Goal: Task Accomplishment & Management: Complete application form

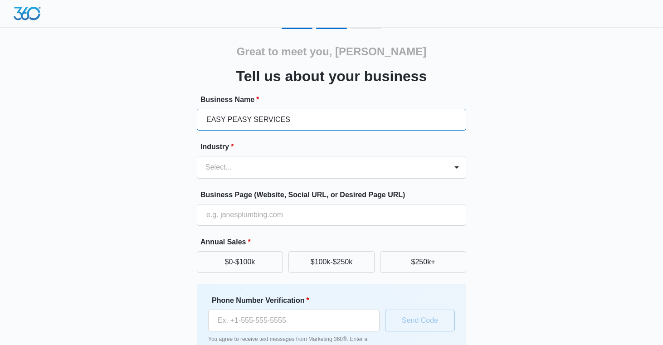
type input "EASY PEASY SERVICES"
click at [266, 148] on label "Industry *" at bounding box center [336, 147] width 270 height 11
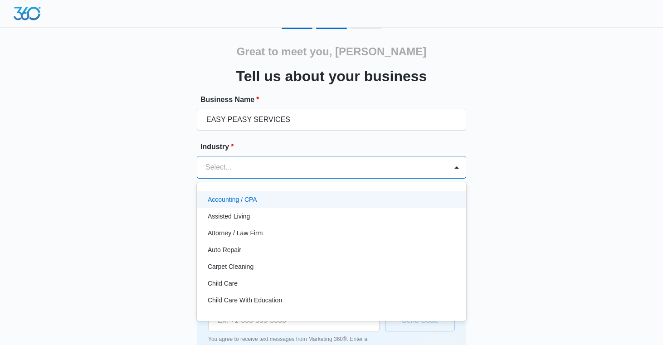
click at [265, 165] on div at bounding box center [321, 167] width 231 height 13
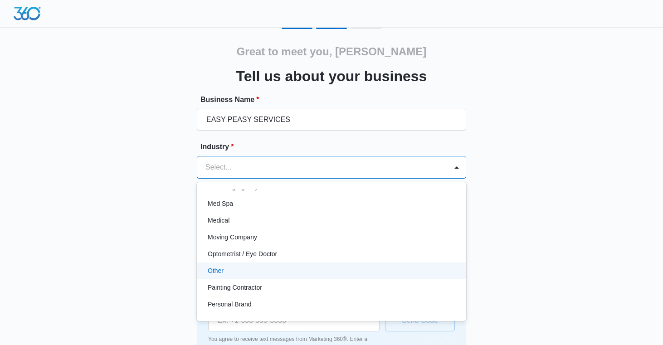
scroll to position [472, 0]
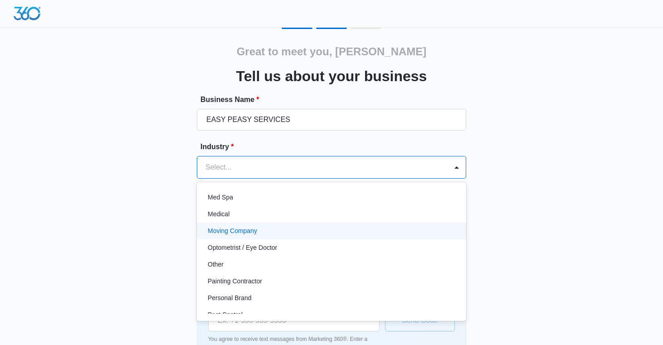
click at [277, 231] on div "Moving Company" at bounding box center [331, 231] width 246 height 10
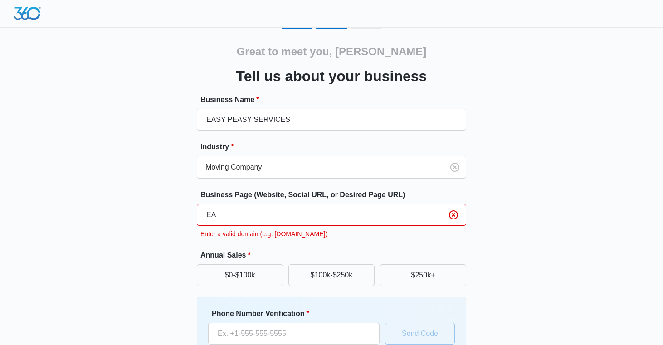
type input "E"
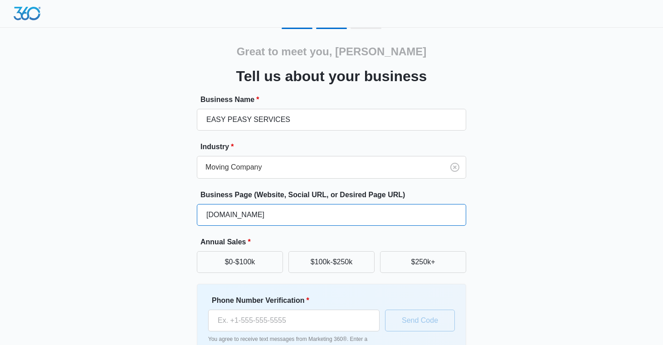
type input "easypeasy.com"
click at [347, 239] on label "Annual Sales *" at bounding box center [336, 242] width 270 height 11
click at [256, 263] on button "$0-$100k" at bounding box center [240, 262] width 86 height 22
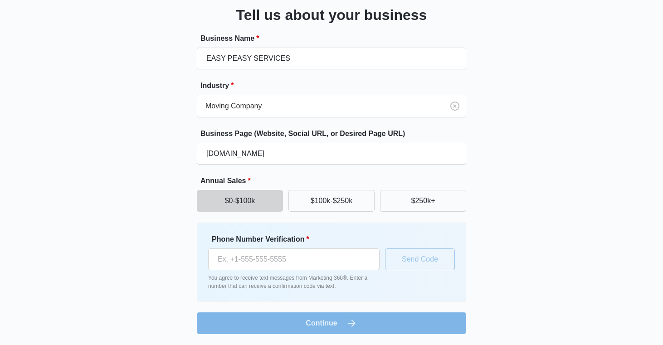
scroll to position [61, 0]
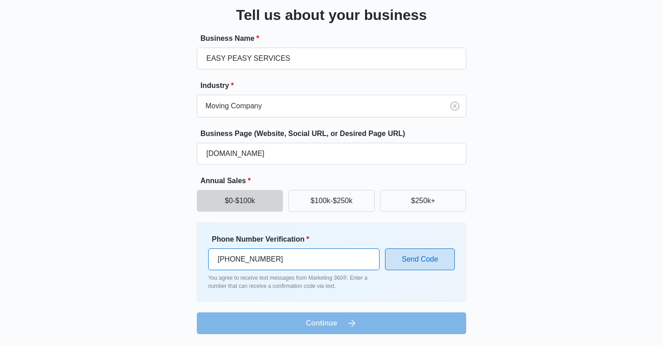
type input "(917) 501-1794"
click at [401, 261] on button "Send Code" at bounding box center [420, 260] width 70 height 22
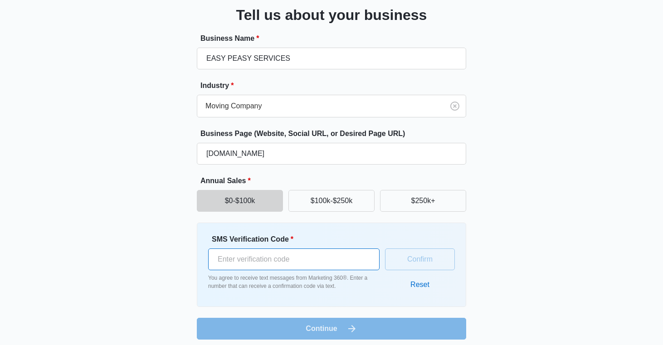
click at [350, 254] on input "SMS Verification Code *" at bounding box center [294, 260] width 172 height 22
type input "293602"
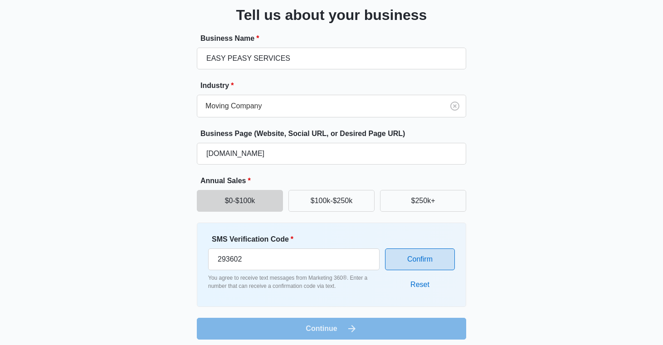
click at [441, 264] on button "Confirm" at bounding box center [420, 260] width 70 height 22
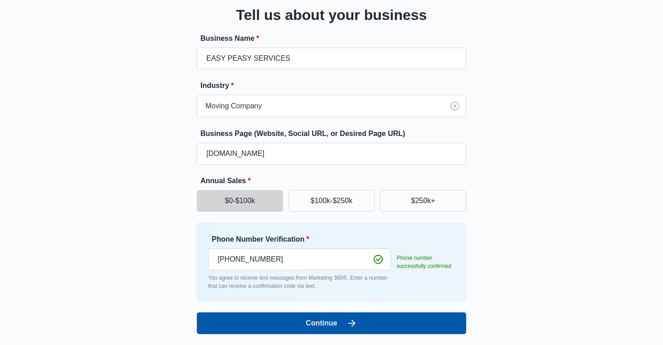
click at [346, 322] on button "Continue" at bounding box center [332, 324] width 270 height 22
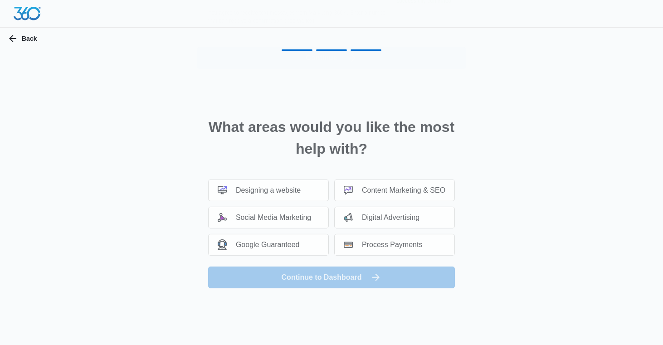
scroll to position [0, 0]
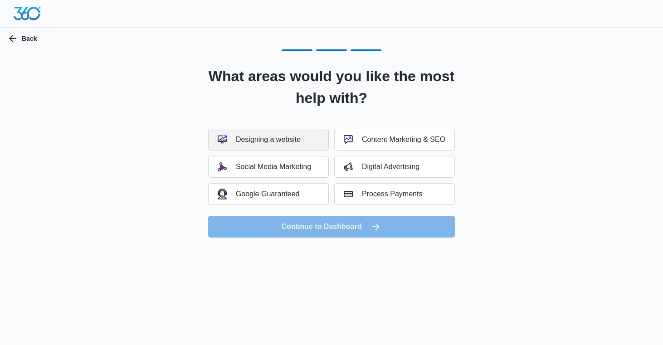
click at [287, 139] on div "Designing a website" at bounding box center [259, 139] width 83 height 9
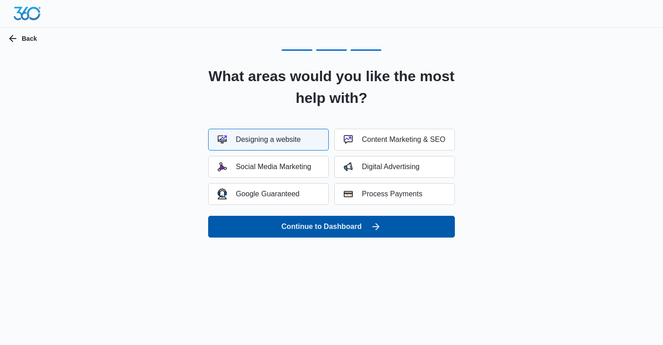
click at [347, 231] on button "Continue to Dashboard" at bounding box center [331, 227] width 247 height 22
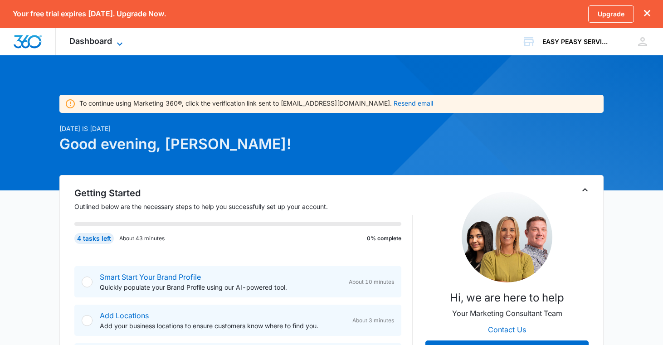
click at [119, 40] on icon at bounding box center [119, 44] width 11 height 11
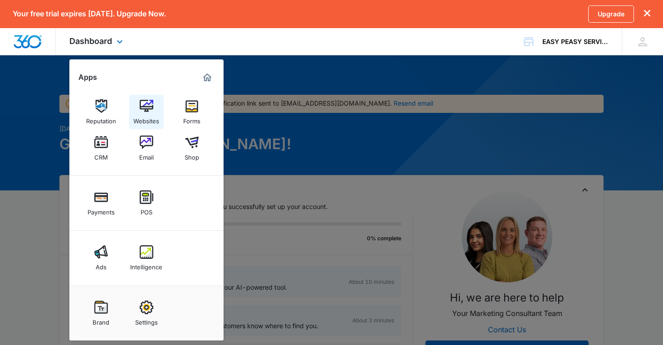
click at [140, 106] on img at bounding box center [147, 106] width 14 height 14
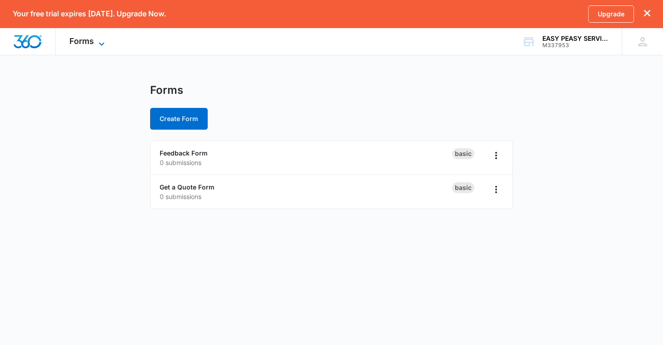
click at [103, 43] on icon at bounding box center [101, 44] width 11 height 11
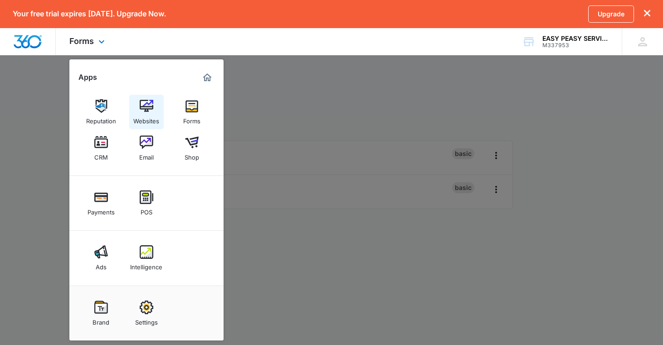
click at [146, 114] on div "Websites" at bounding box center [146, 119] width 26 height 12
